Goal: Navigation & Orientation: Find specific page/section

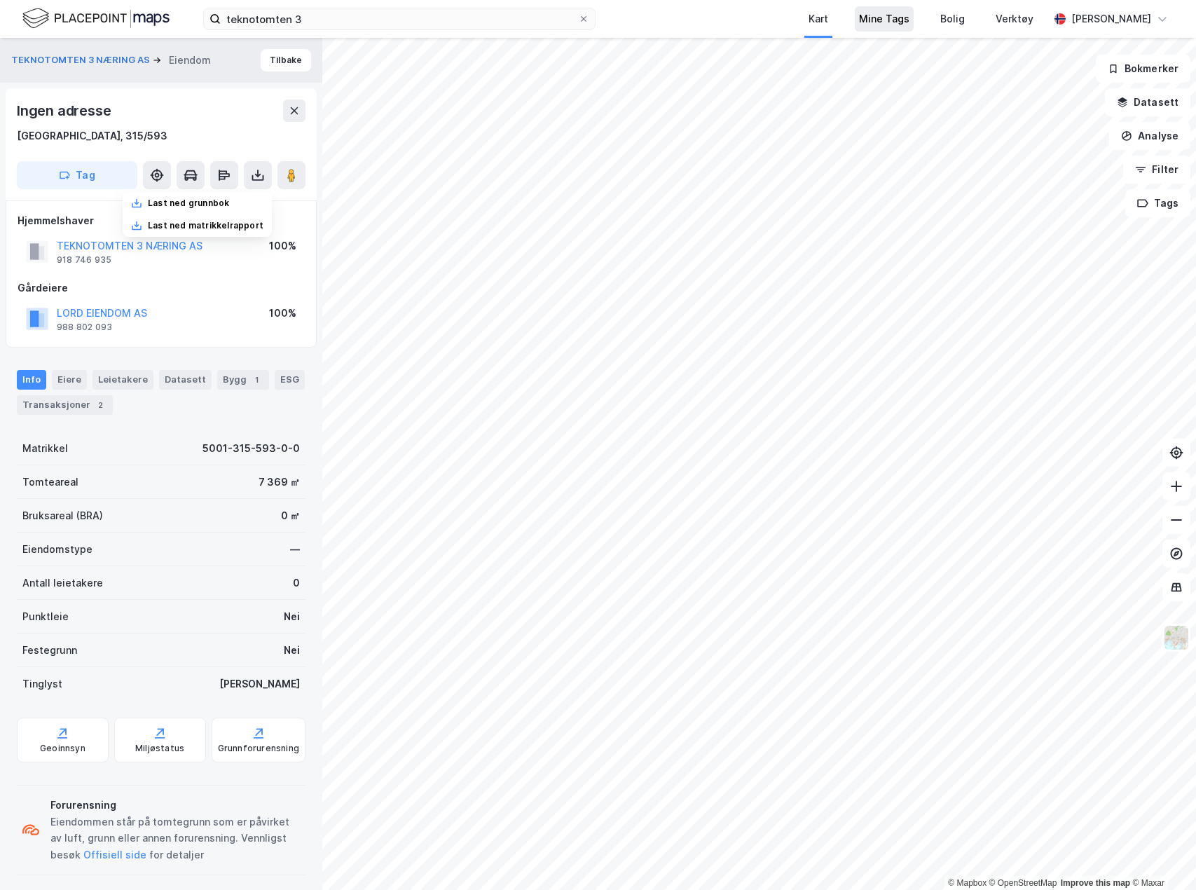
click at [914, 21] on div "Mine Tags" at bounding box center [884, 18] width 59 height 25
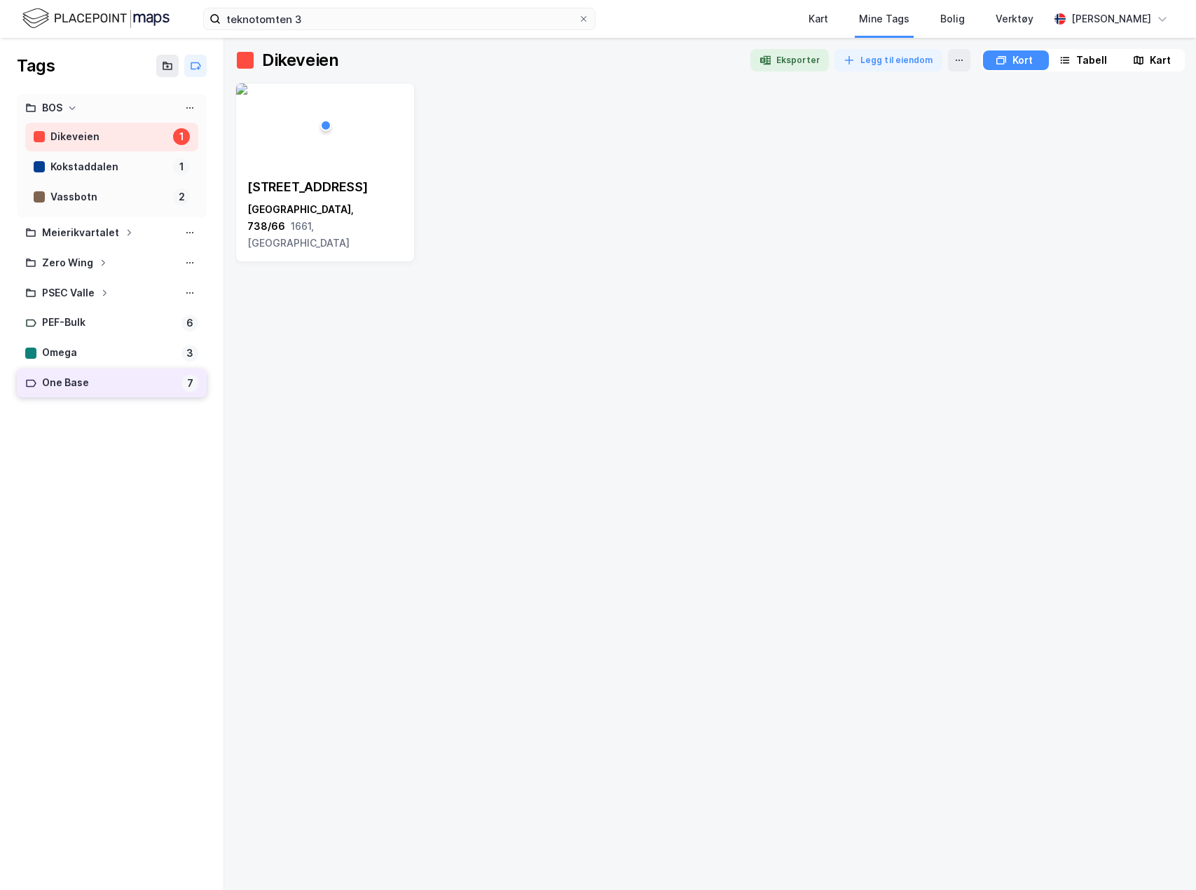
click at [69, 385] on div "One Base" at bounding box center [109, 383] width 134 height 18
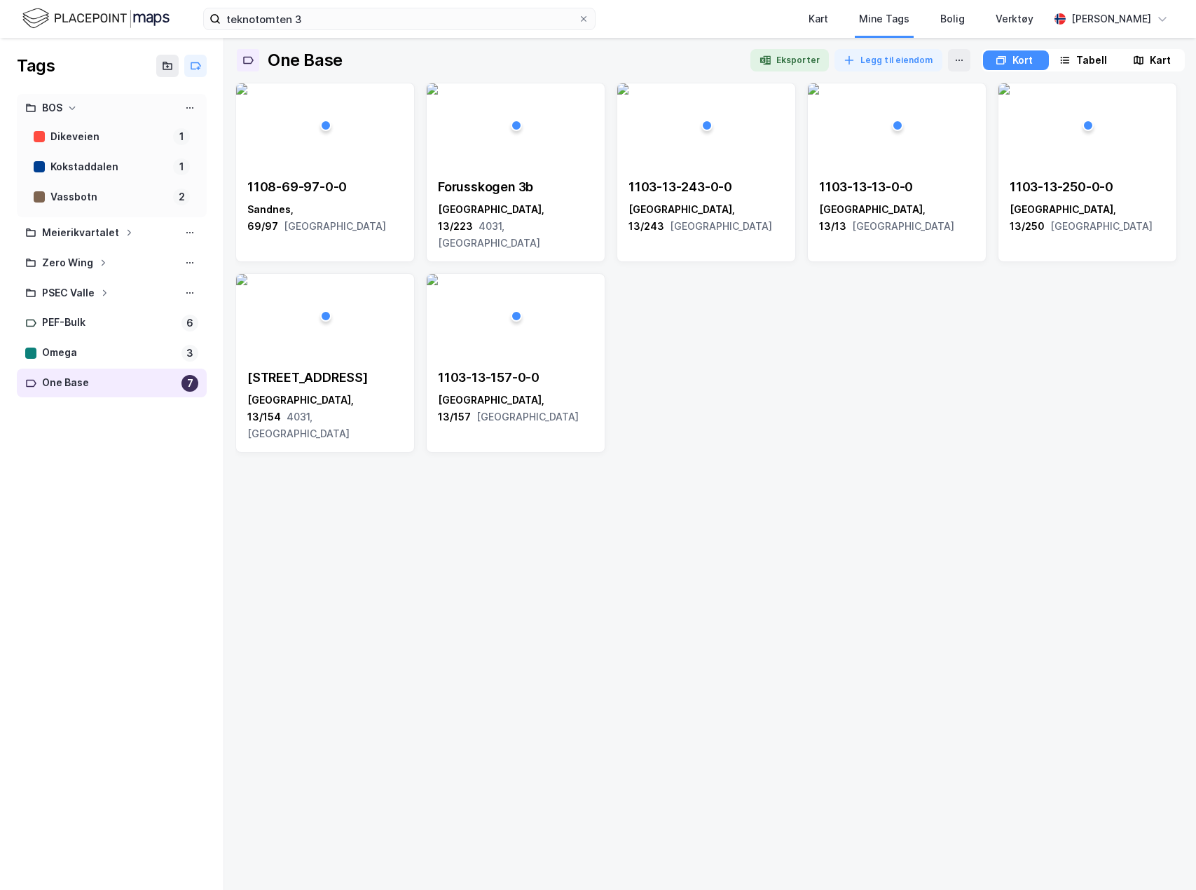
click at [1181, 56] on div "Kart" at bounding box center [1151, 60] width 63 height 20
